Goal: Information Seeking & Learning: Understand process/instructions

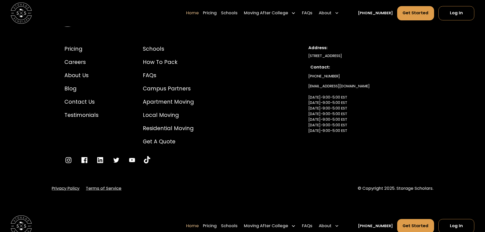
scroll to position [1883, 0]
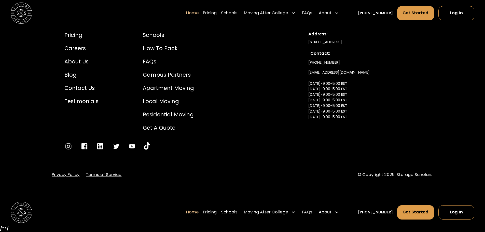
click at [99, 175] on link "Terms of Service" at bounding box center [104, 174] width 36 height 6
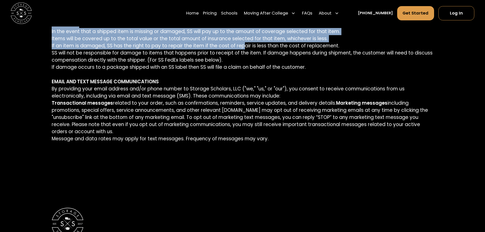
scroll to position [1716, 0]
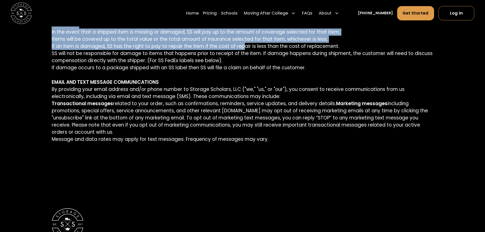
drag, startPoint x: 51, startPoint y: 57, endPoint x: 309, endPoint y: 71, distance: 258.4
copy p "SHIP TO SCHOOL SERVICE (Specific). REFUND POLICY. Registration. A full refund o…"
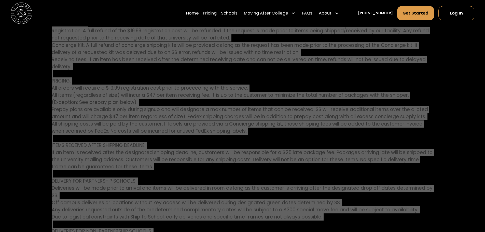
scroll to position [1436, 0]
